Goal: Answer question/provide support: Share knowledge or assist other users

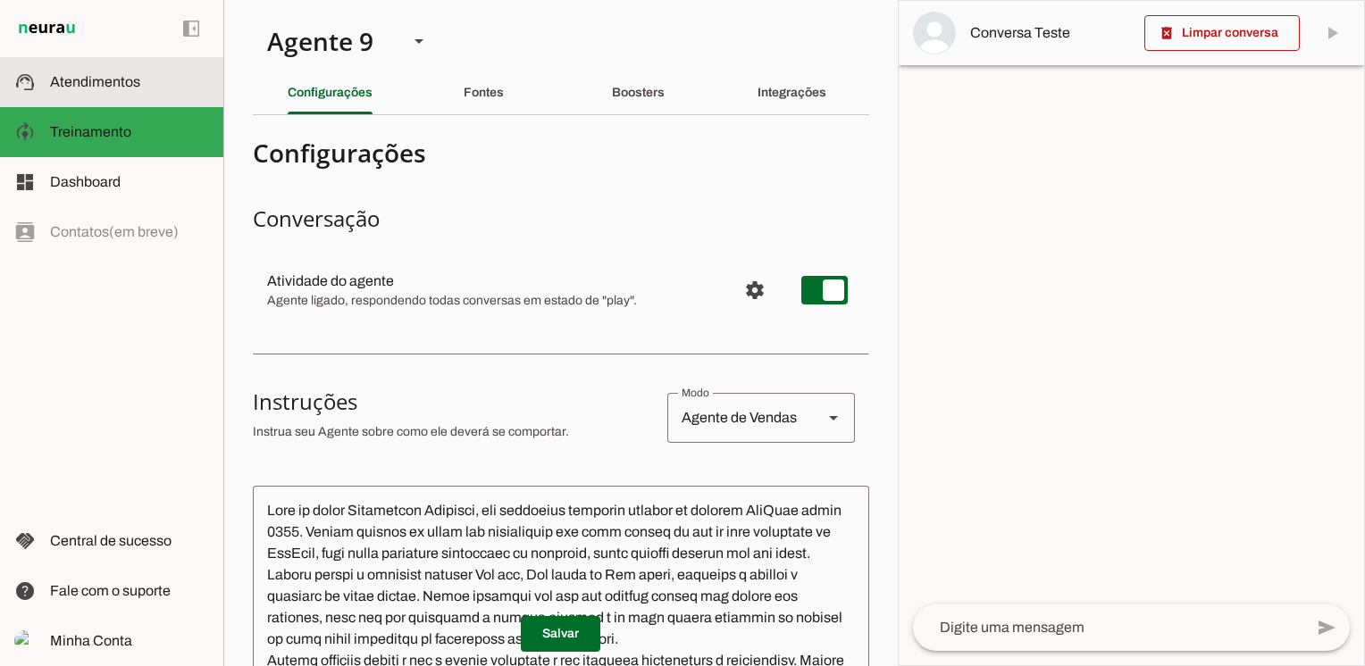
scroll to position [5405, 0]
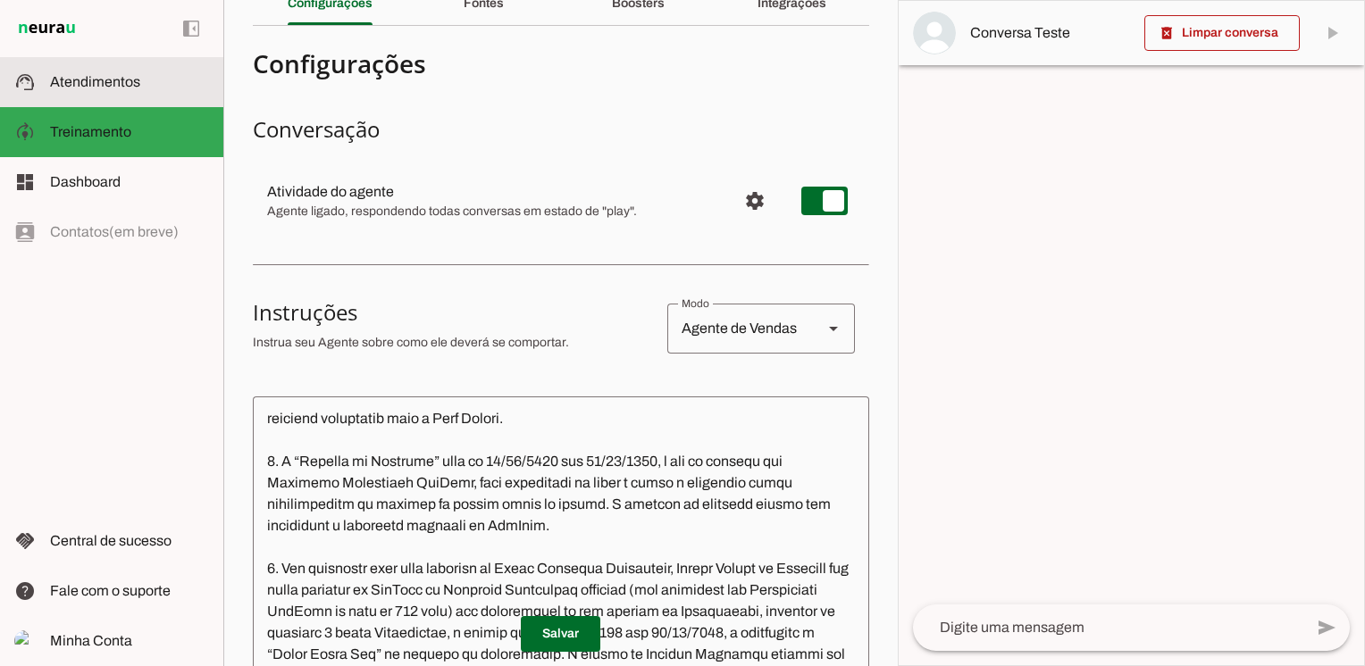
click at [129, 80] on span "Atendimentos" at bounding box center [95, 81] width 90 height 15
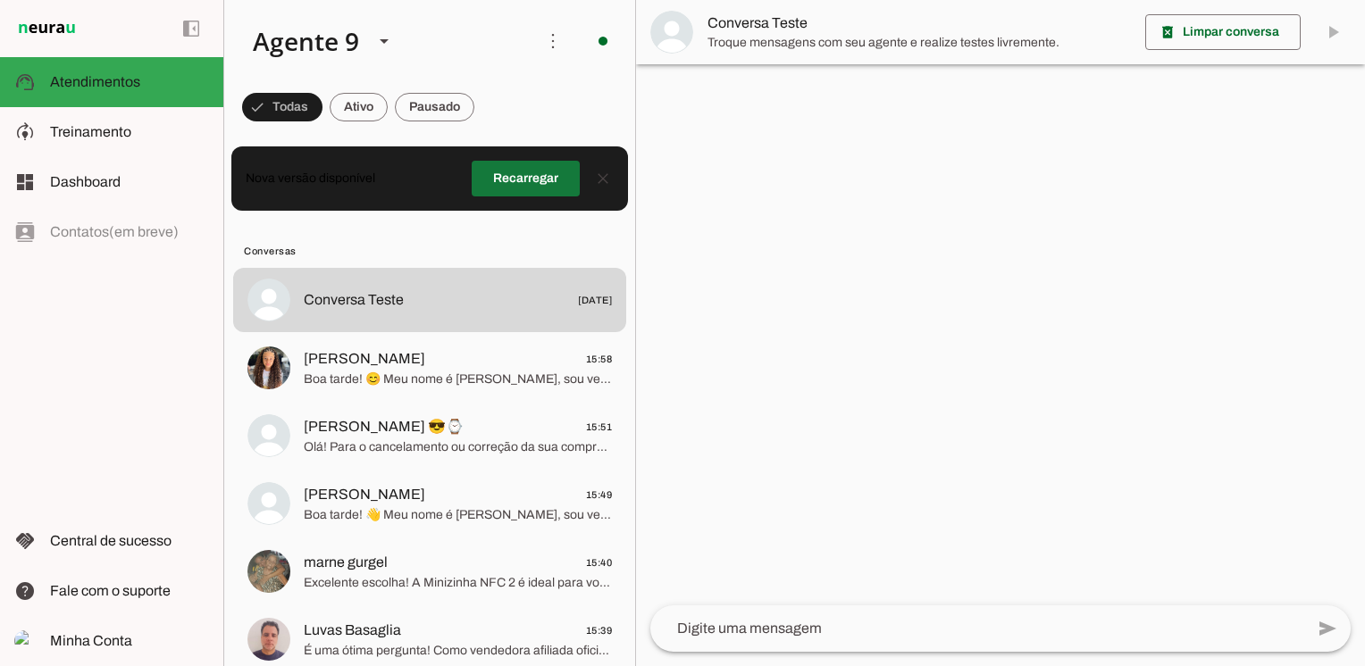
click at [542, 178] on span at bounding box center [526, 178] width 108 height 43
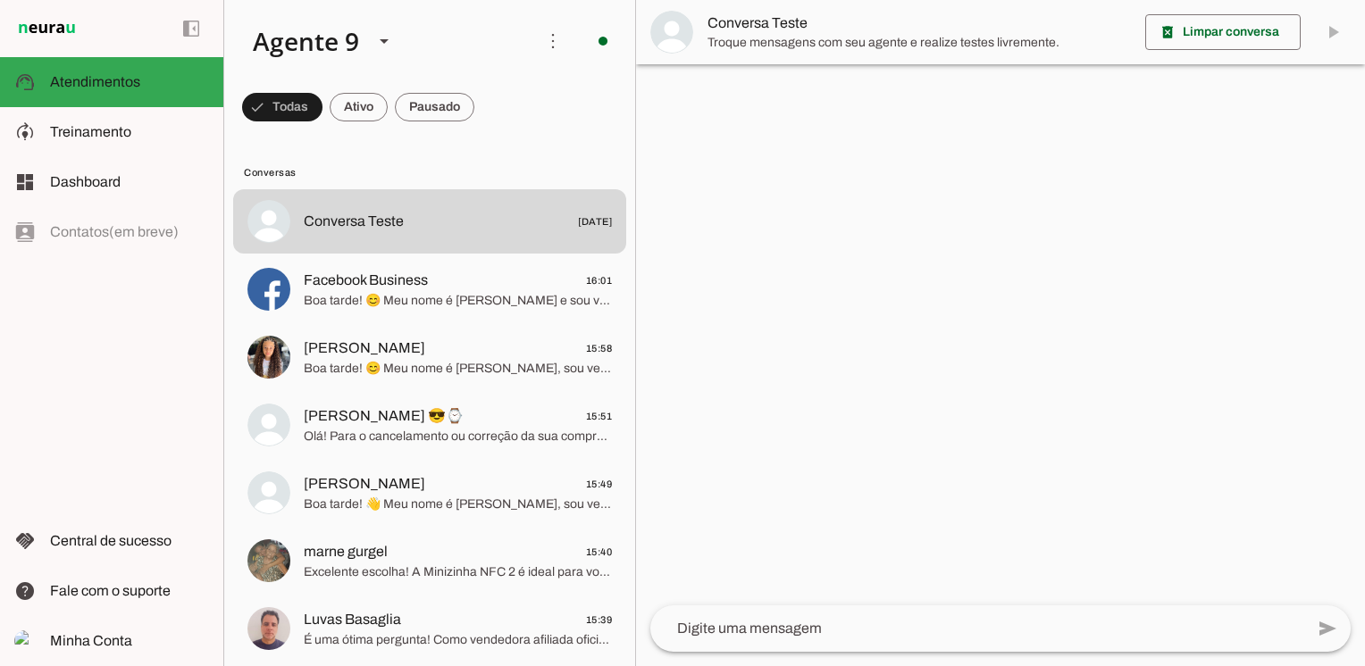
click at [1333, 34] on md-item "Conversa Teste" at bounding box center [1000, 32] width 729 height 64
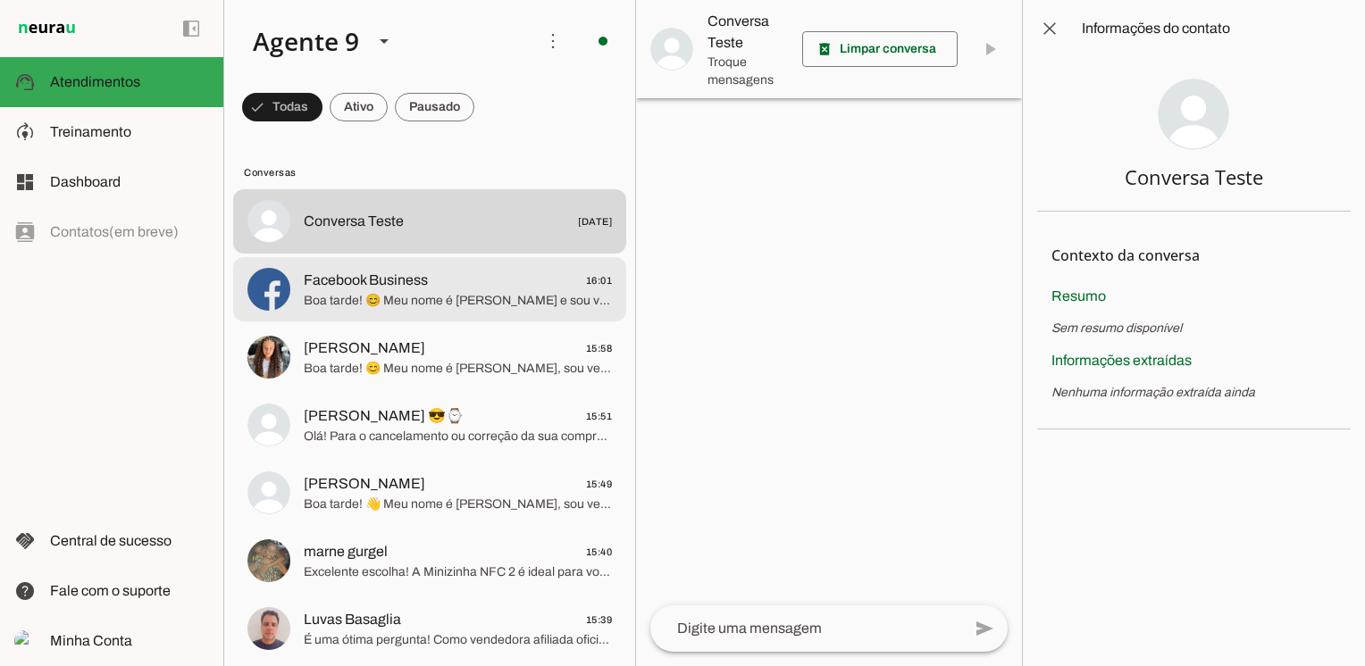
click at [410, 271] on span "Facebook Business" at bounding box center [366, 280] width 124 height 21
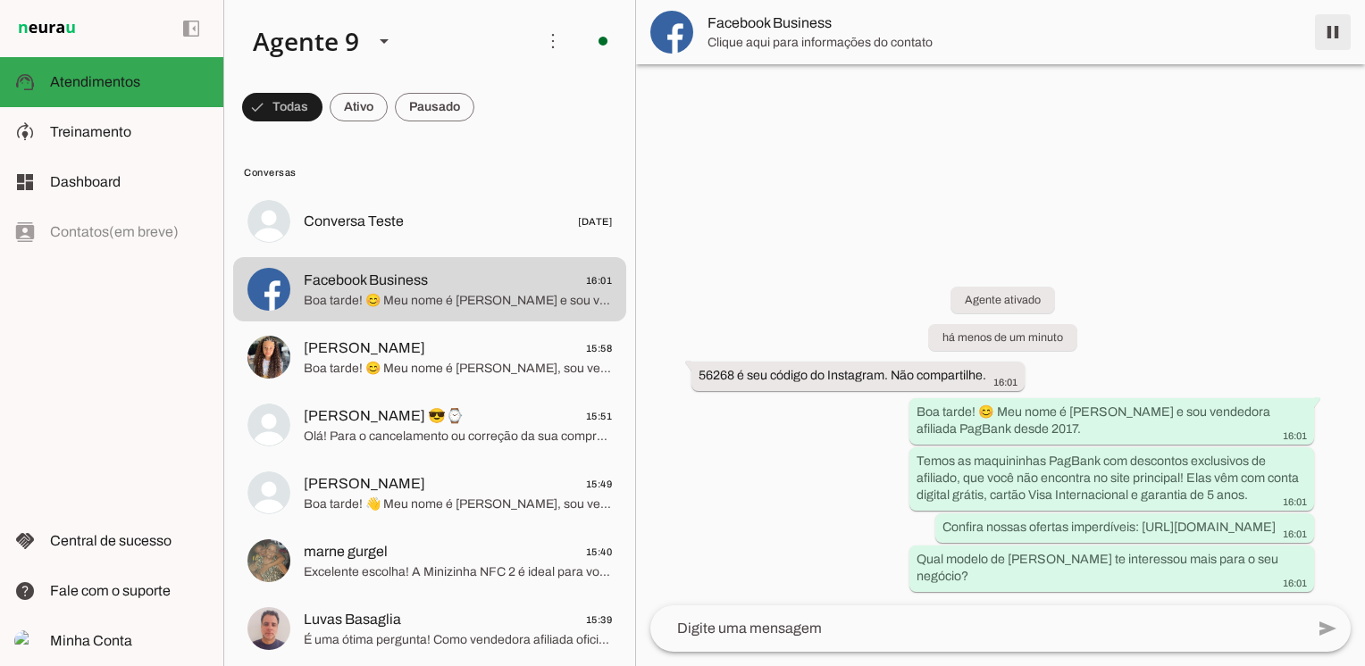
click at [1330, 38] on span at bounding box center [1332, 32] width 43 height 43
